Goal: Task Accomplishment & Management: Use online tool/utility

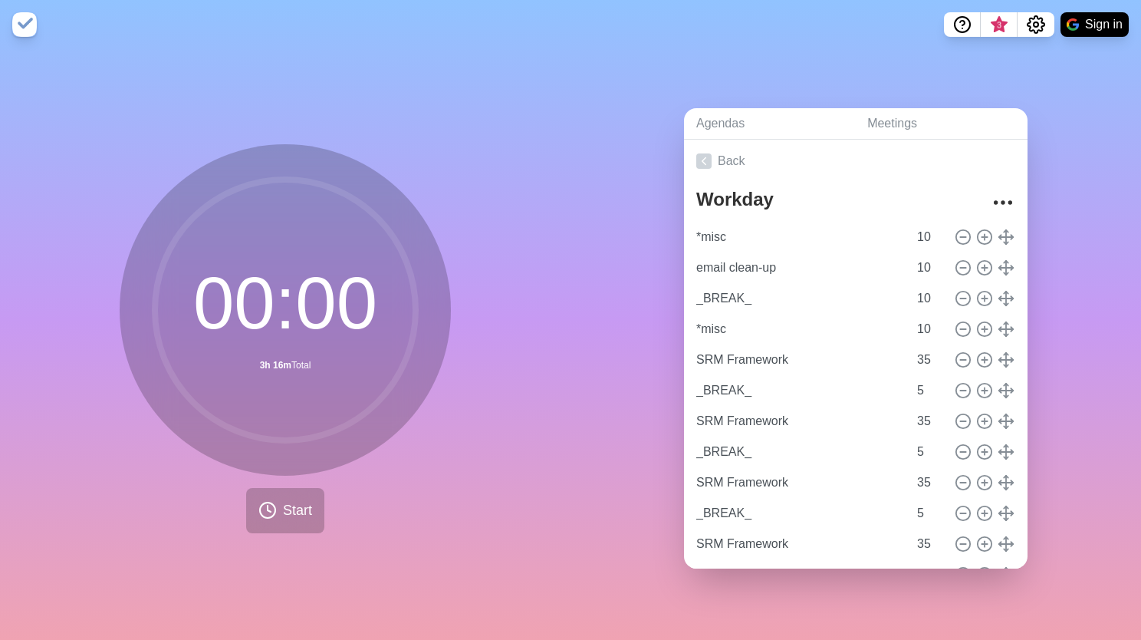
click at [647, 195] on div "Agendas Meetings Back Workday *misc 10 email clean-up 10 _BREAK_ 10 *misc 10 SR…" at bounding box center [856, 344] width 571 height 591
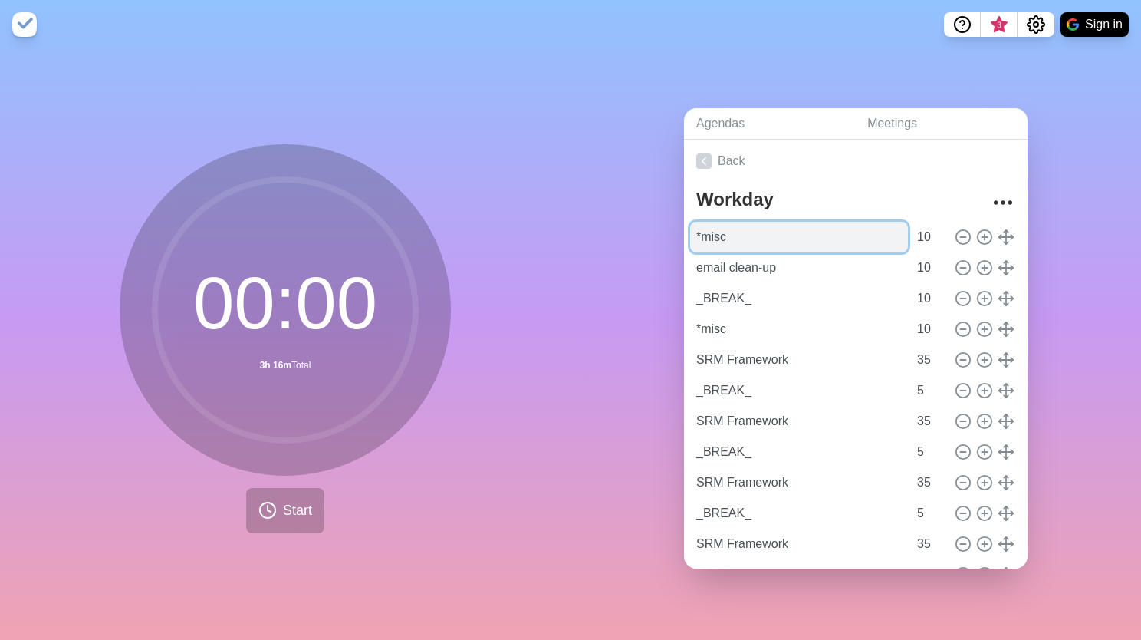
click at [728, 222] on input "*misc" at bounding box center [799, 237] width 218 height 31
drag, startPoint x: 722, startPoint y: 228, endPoint x: 798, endPoint y: 216, distance: 76.8
click at [713, 235] on input "*misc" at bounding box center [799, 237] width 218 height 31
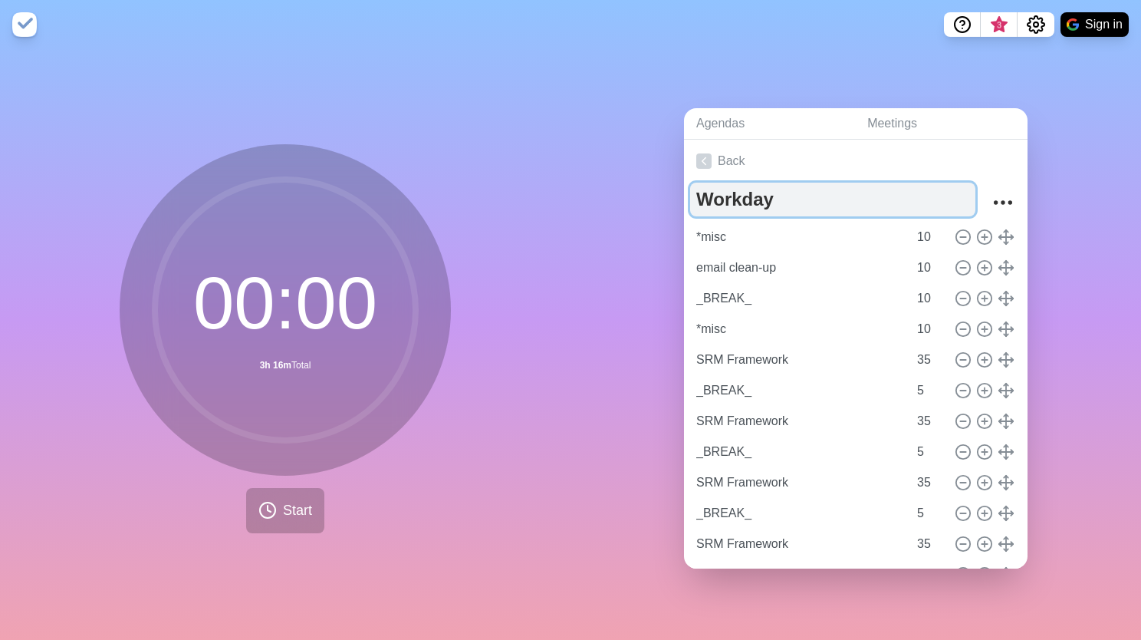
click at [869, 183] on textarea "Workday" at bounding box center [832, 200] width 285 height 34
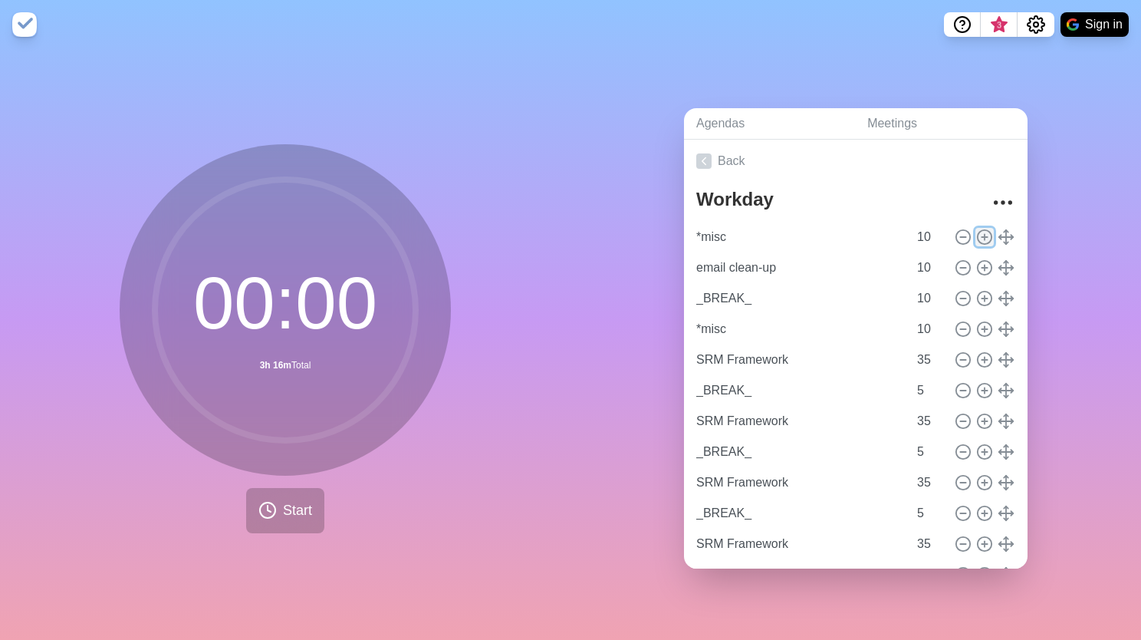
click at [976, 236] on icon at bounding box center [984, 237] width 17 height 17
type input "*misc"
type input "email clean-up"
type input "_BREAK_"
type input "*misc"
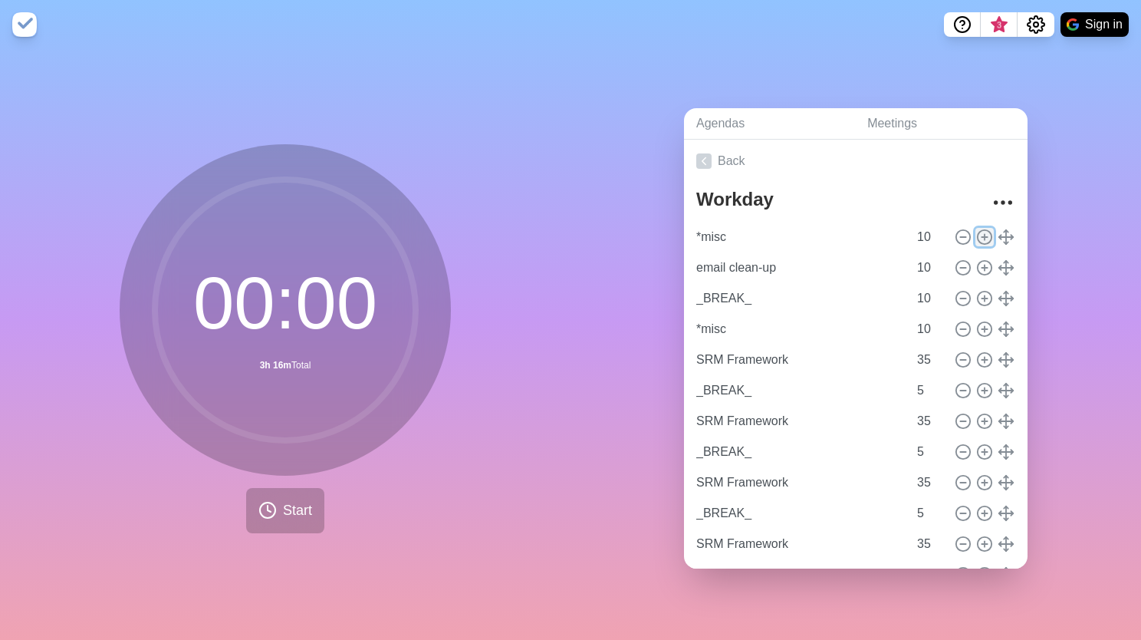
type input "10"
type input "SRM Framework"
type input "35"
type input "_BREAK_"
type input "5"
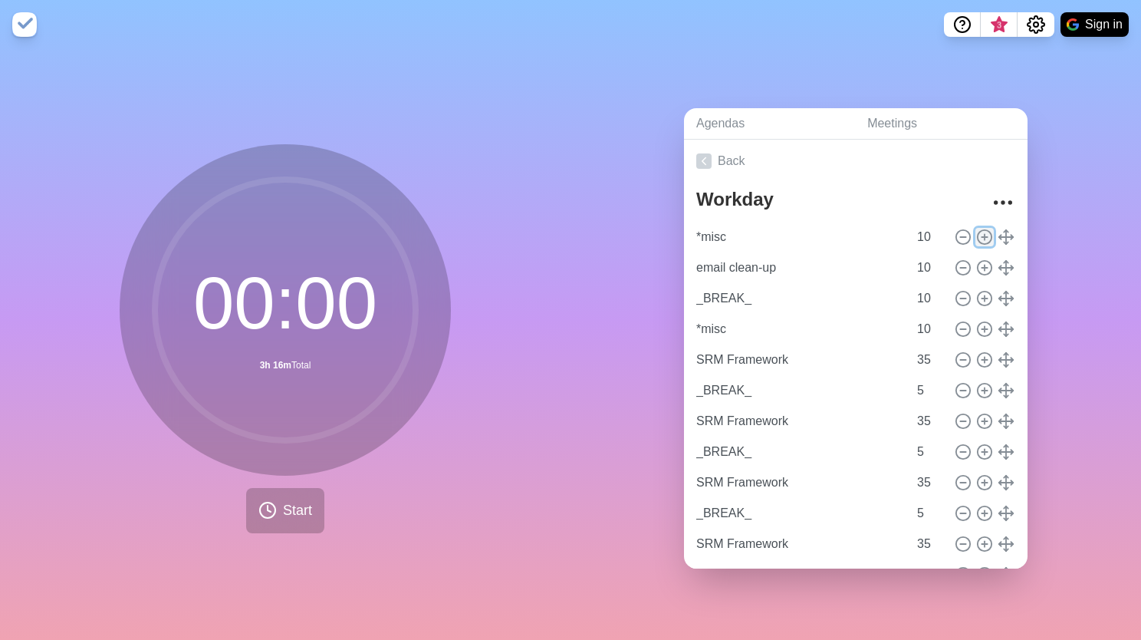
type input "SRM Framework"
type input "35"
type input "_BREAK_"
type input "5"
type input "SRM Framework"
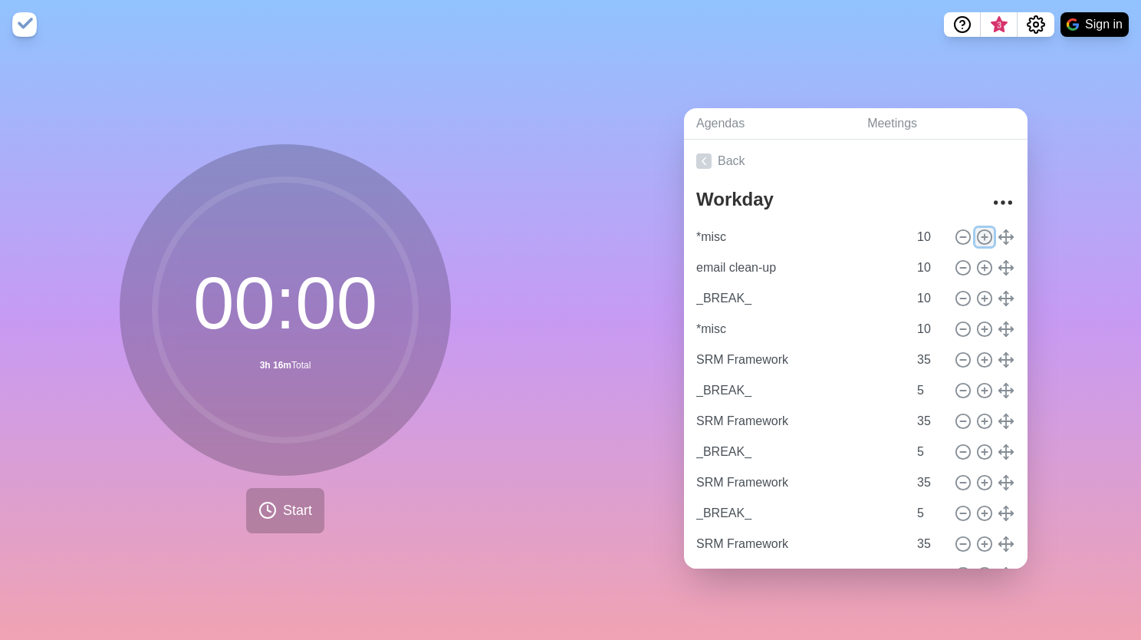
type input "35"
type input "_BREAK_"
type input "5"
type input "SRM Framework"
type input "35"
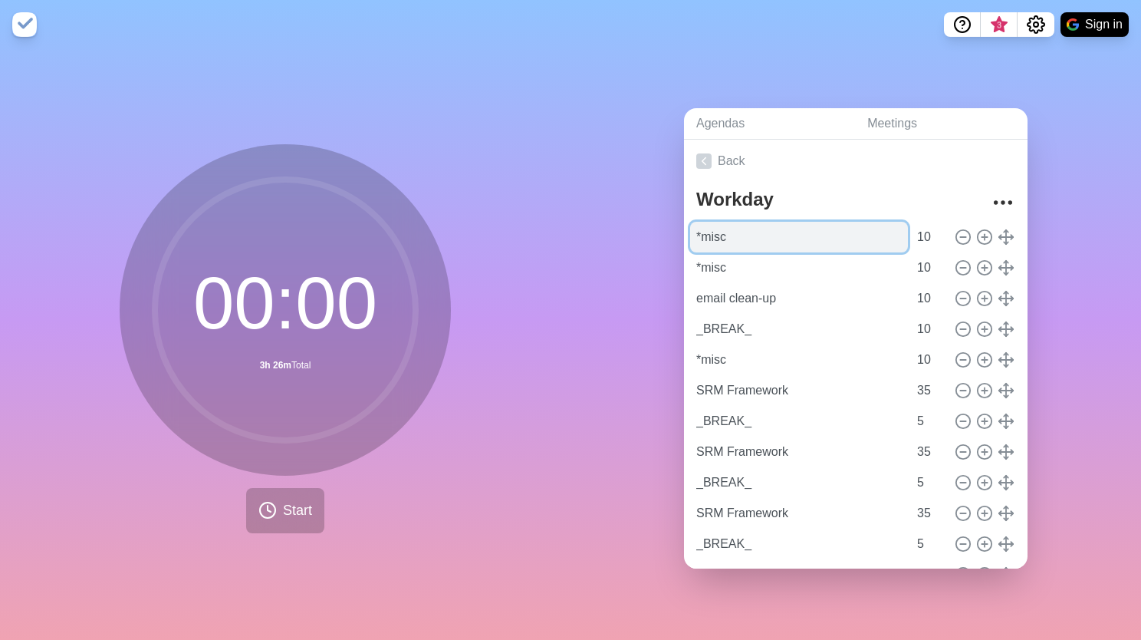
click at [792, 242] on input "*misc" at bounding box center [799, 237] width 218 height 31
click at [795, 239] on input "*misc" at bounding box center [799, 237] width 218 height 31
type input "*"
type input "P"
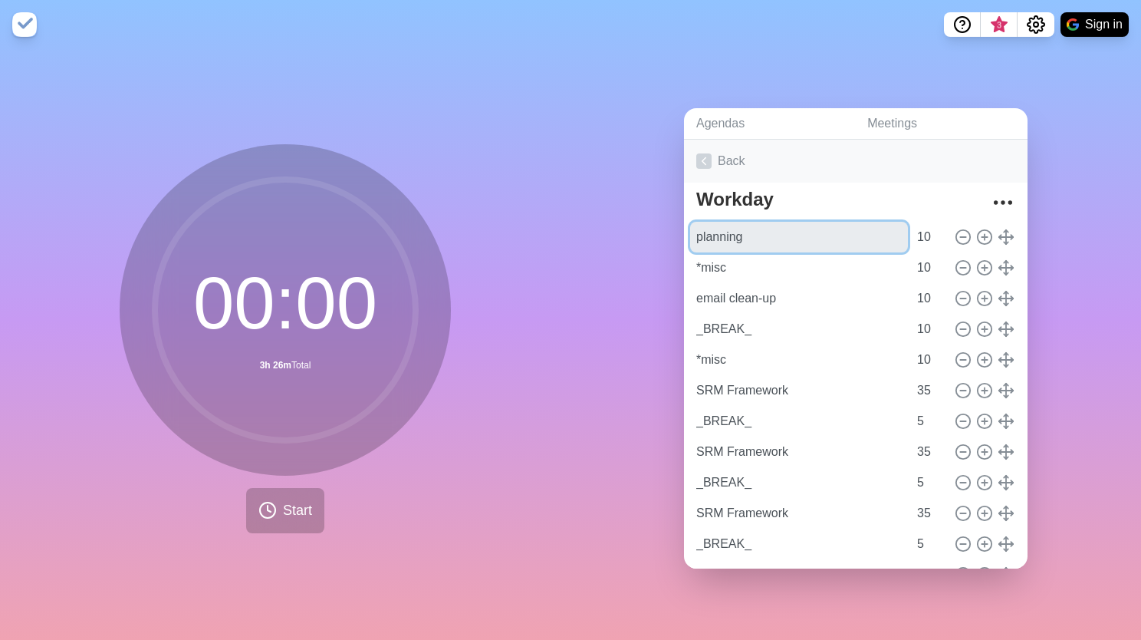
type input "planning"
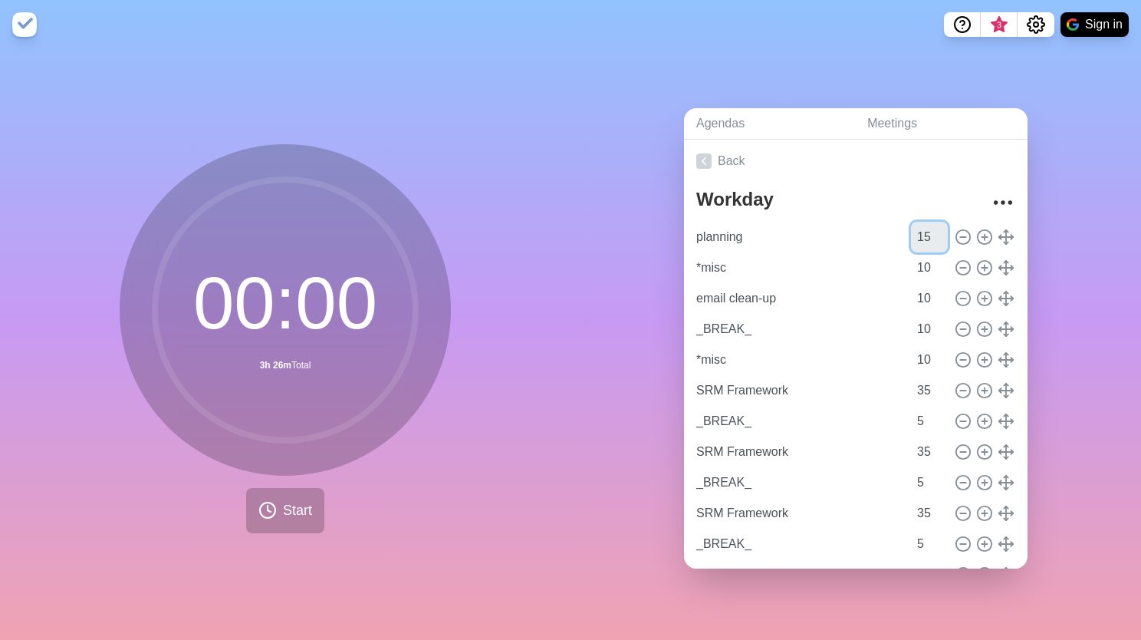
type input "15"
click at [911, 286] on input "10" at bounding box center [929, 298] width 37 height 31
type input "5"
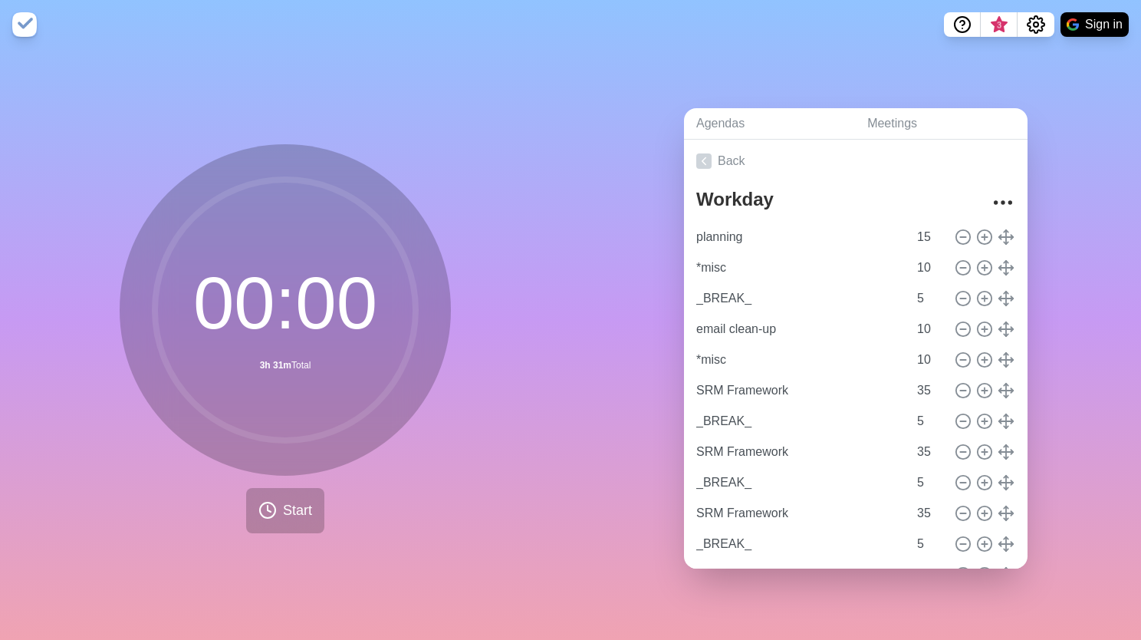
click at [611, 328] on div "Agendas Meetings Back Workday planning 15 *misc 10 _BREAK_ 5 email clean-up 10 …" at bounding box center [856, 344] width 571 height 591
click at [299, 515] on button "Start" at bounding box center [285, 510] width 78 height 45
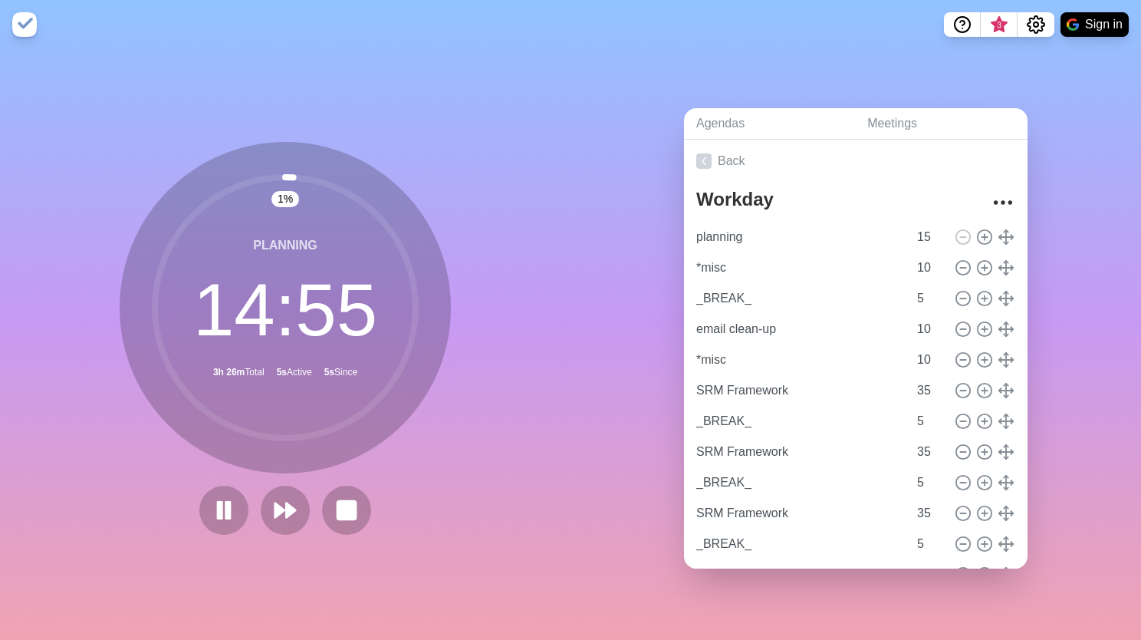
click at [623, 236] on div "Agendas Meetings Back Workday planning 15 *misc 10 _BREAK_ 5 email clean-up 10 …" at bounding box center [856, 344] width 571 height 591
click at [236, 511] on button at bounding box center [223, 509] width 51 height 51
click at [236, 511] on button at bounding box center [223, 510] width 49 height 49
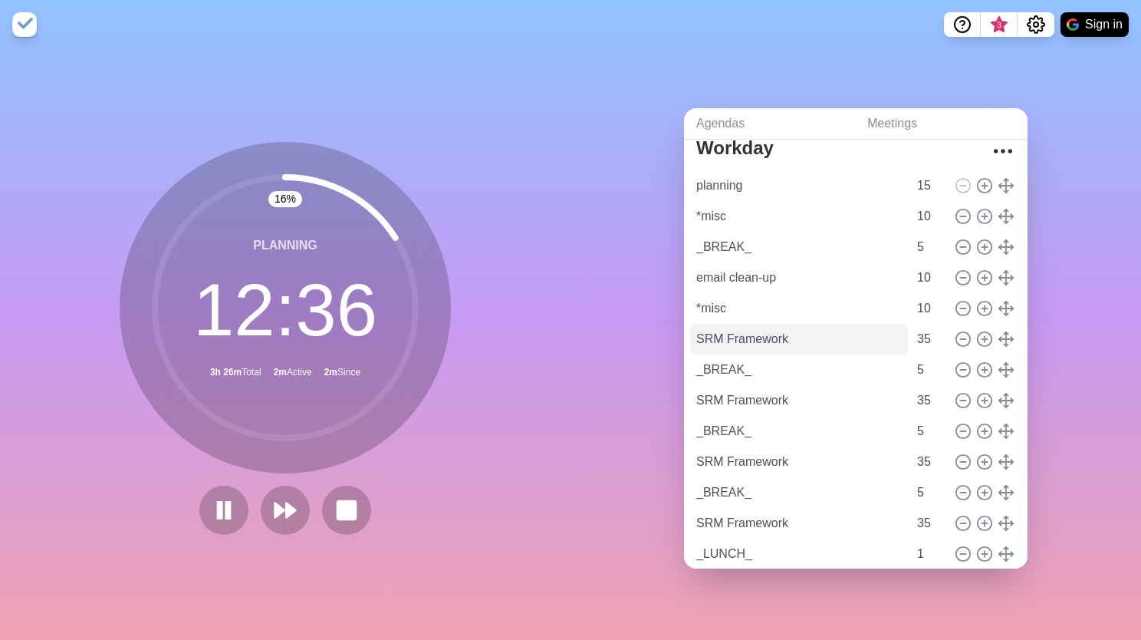
scroll to position [100, 0]
